Goal: Task Accomplishment & Management: Complete application form

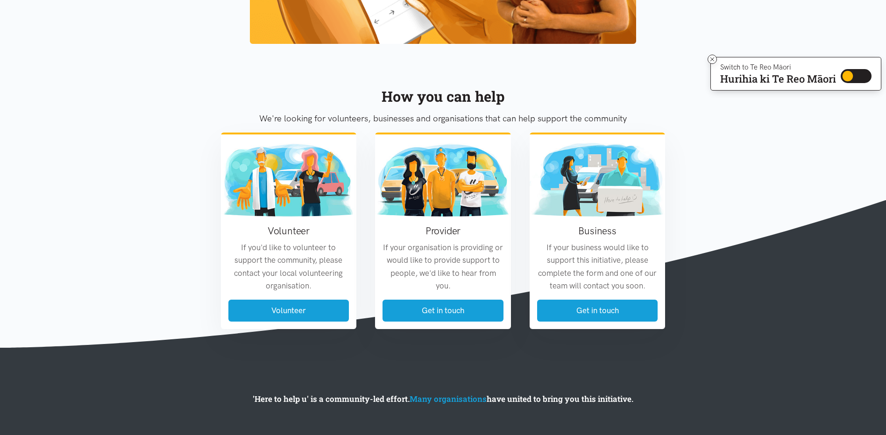
scroll to position [1027, 0]
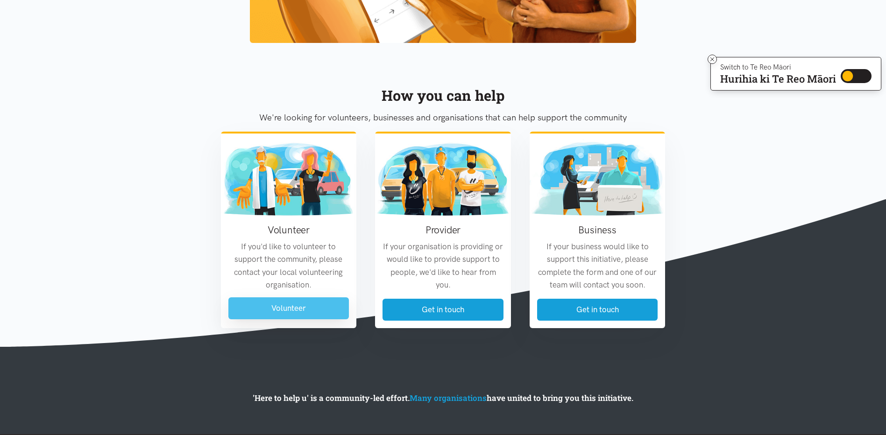
click at [307, 298] on link "Volunteer" at bounding box center [288, 308] width 121 height 22
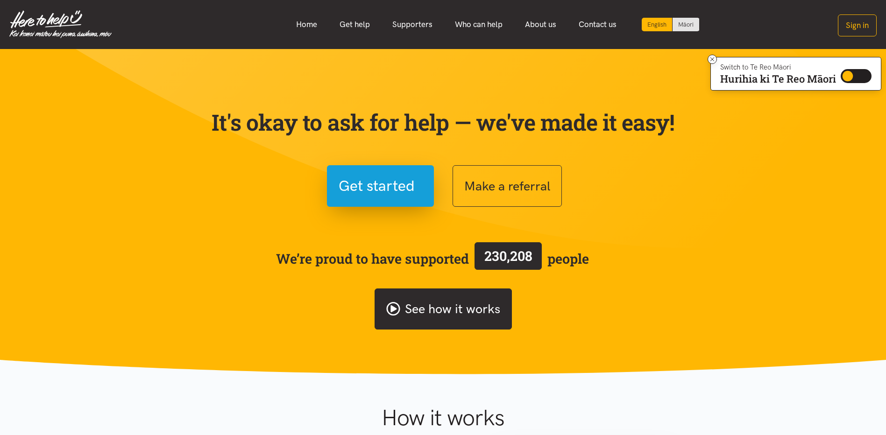
click at [435, 304] on link "See how it works" at bounding box center [443, 310] width 137 height 42
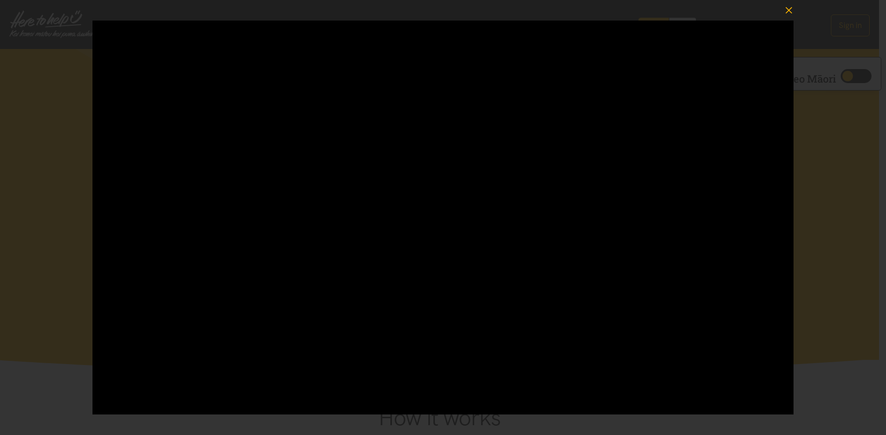
click at [788, 7] on icon "button" at bounding box center [788, 10] width 13 height 13
